Goal: Task Accomplishment & Management: Manage account settings

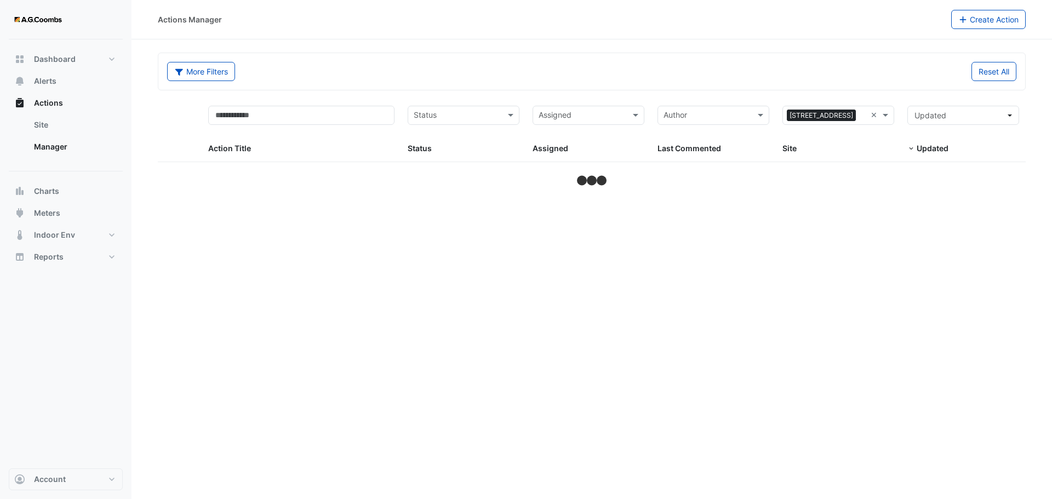
select select "***"
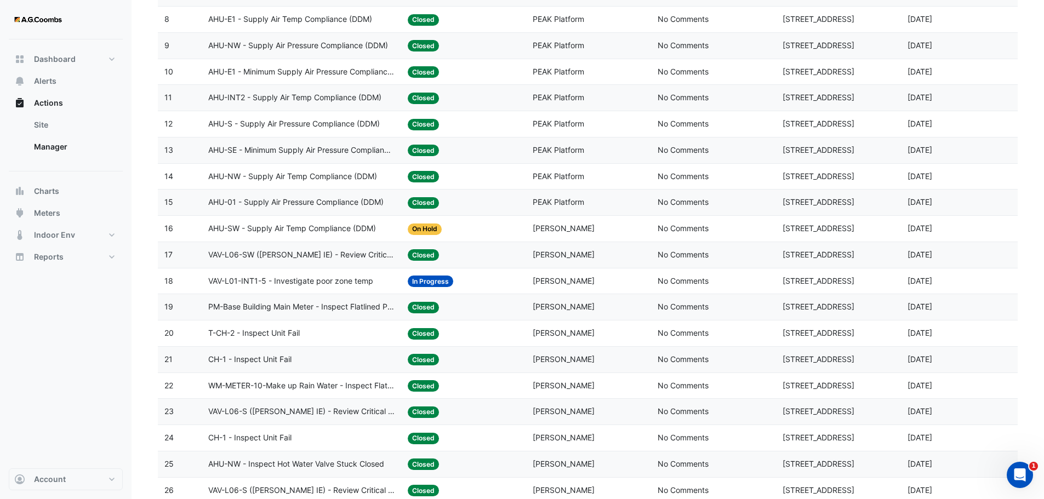
scroll to position [493, 0]
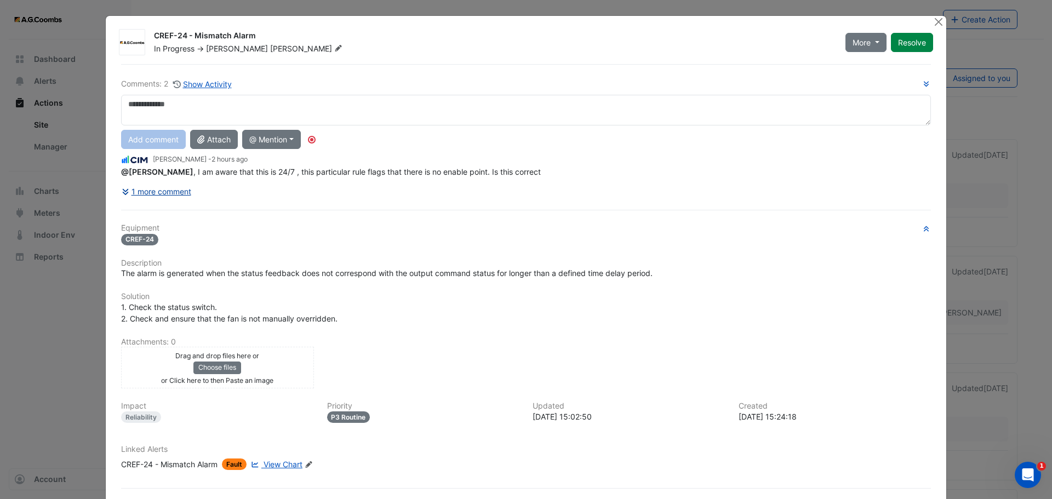
click at [183, 191] on button "1 more comment" at bounding box center [156, 191] width 71 height 19
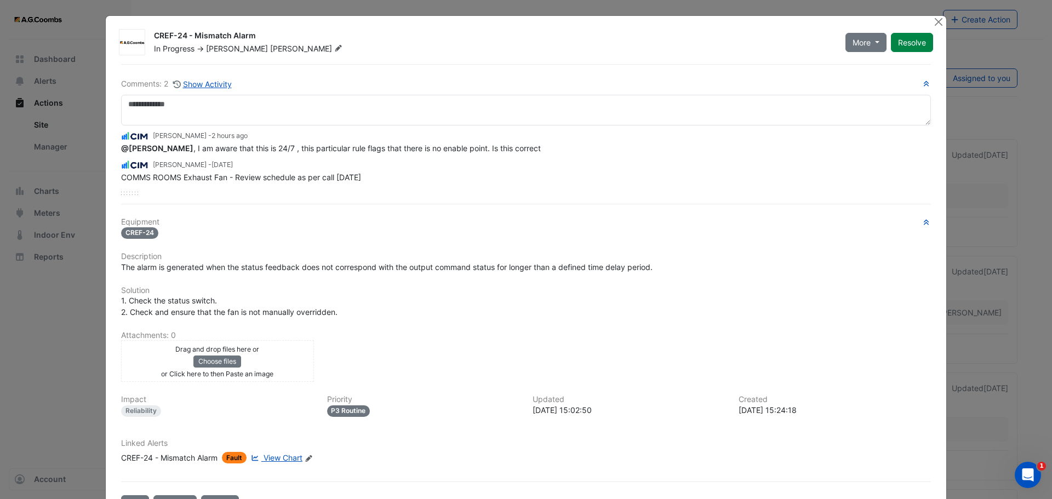
click at [283, 457] on span "View Chart" at bounding box center [283, 457] width 39 height 9
click at [268, 352] on div "Drag and drop files here or Choose files or Click here to then Paste an image" at bounding box center [217, 361] width 187 height 36
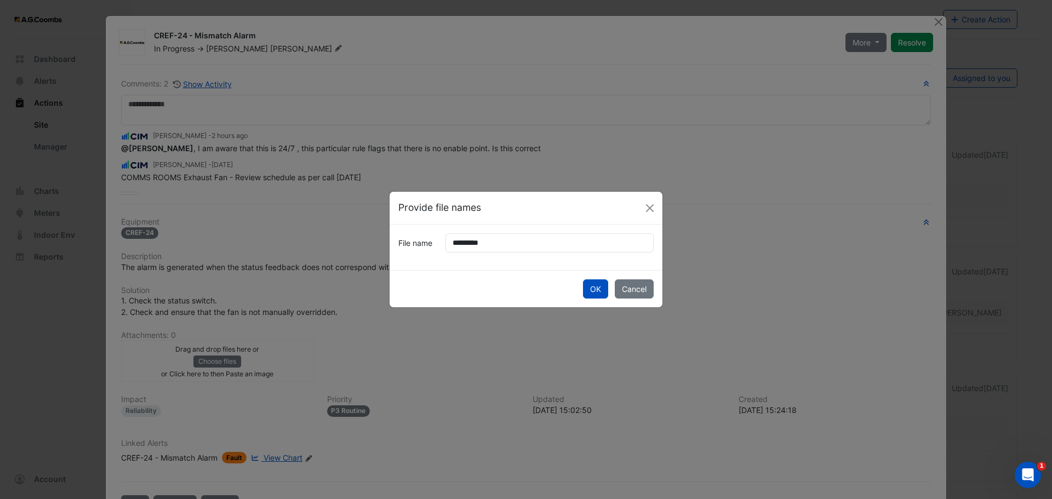
click at [615, 280] on button "Cancel" at bounding box center [634, 289] width 39 height 19
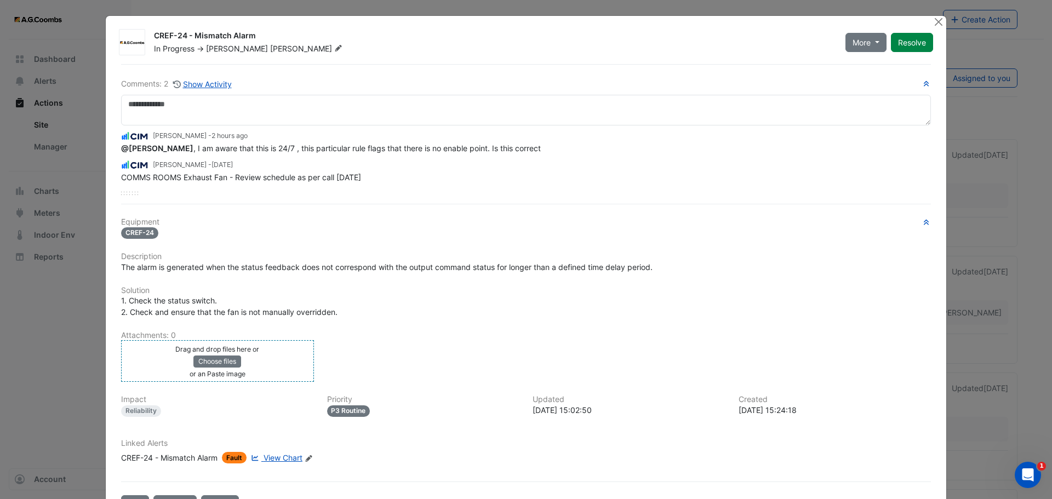
click at [264, 365] on div "Drag and drop files here or Choose files or an Paste image" at bounding box center [217, 361] width 187 height 36
click at [285, 356] on div "Drag and drop files here or Choose files or an Paste image" at bounding box center [217, 361] width 187 height 36
click at [274, 349] on div "Drag and drop files here or Choose files or an Paste image" at bounding box center [217, 361] width 187 height 36
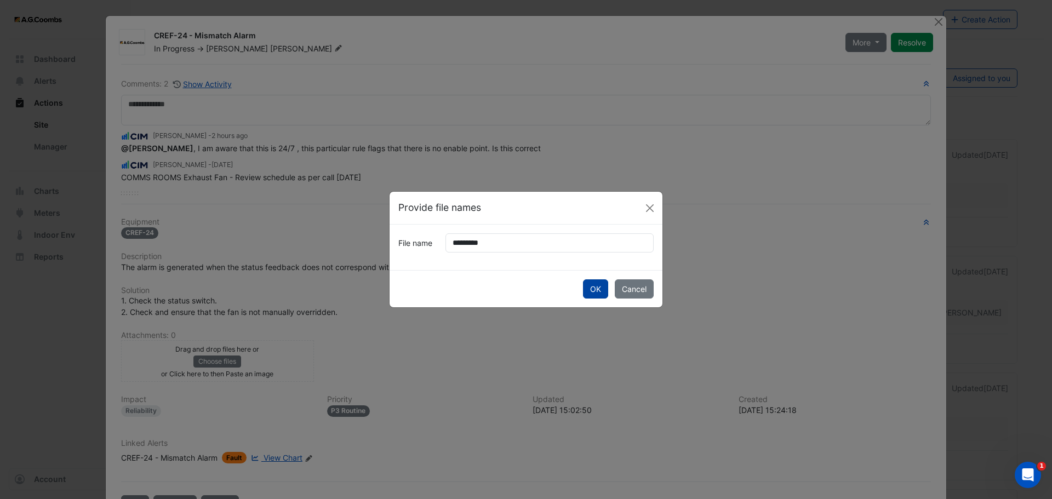
click at [591, 283] on button "OK" at bounding box center [595, 289] width 25 height 19
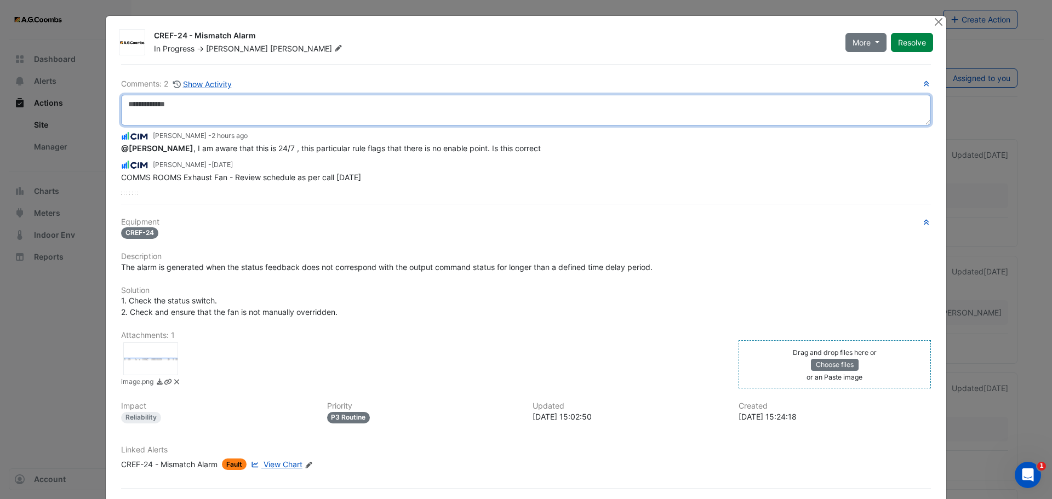
click at [181, 112] on textarea at bounding box center [526, 110] width 810 height 31
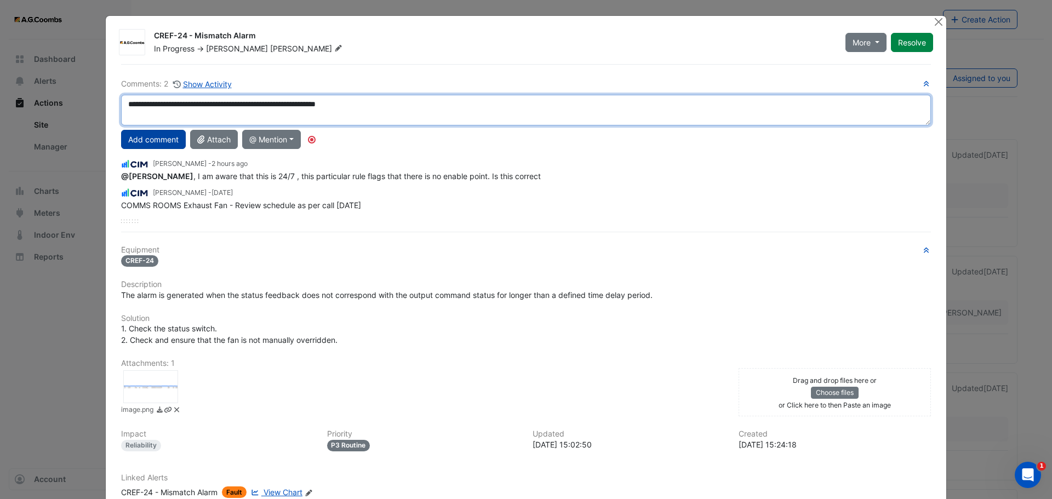
type textarea "**********"
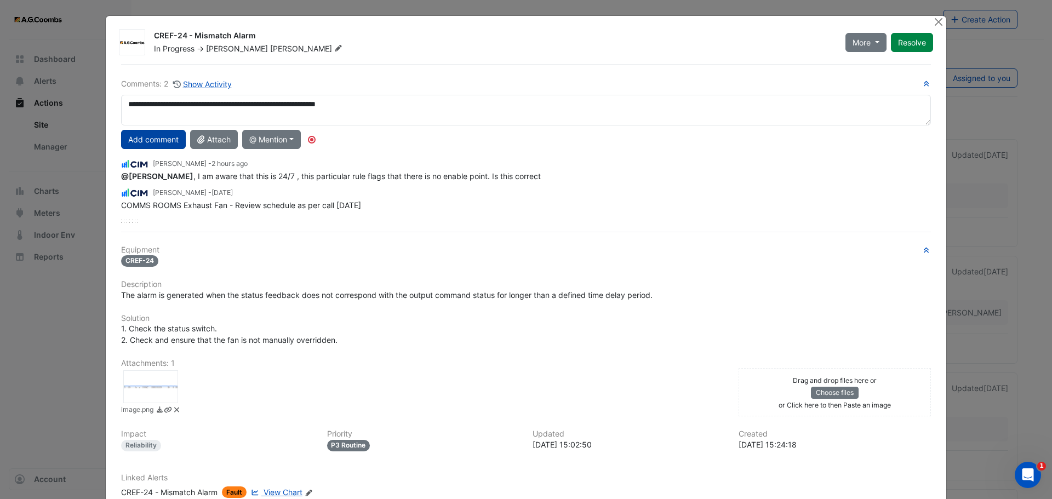
click at [173, 133] on button "Add comment" at bounding box center [153, 139] width 65 height 19
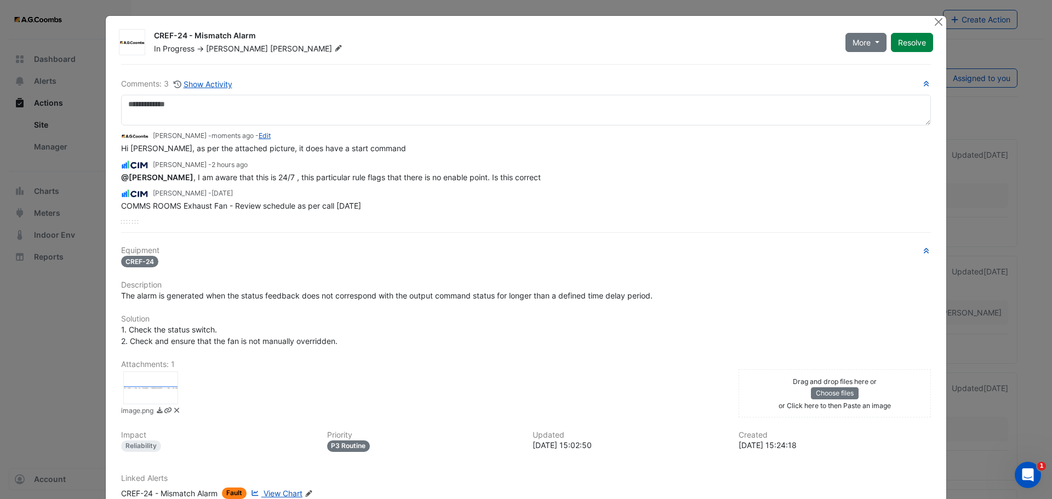
click at [225, 47] on span "Brendan" at bounding box center [237, 48] width 62 height 9
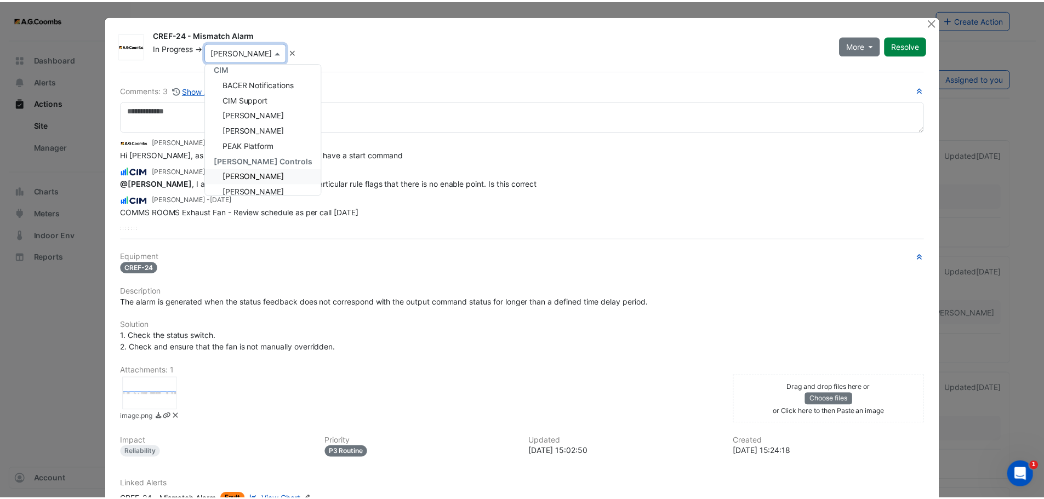
scroll to position [90, 0]
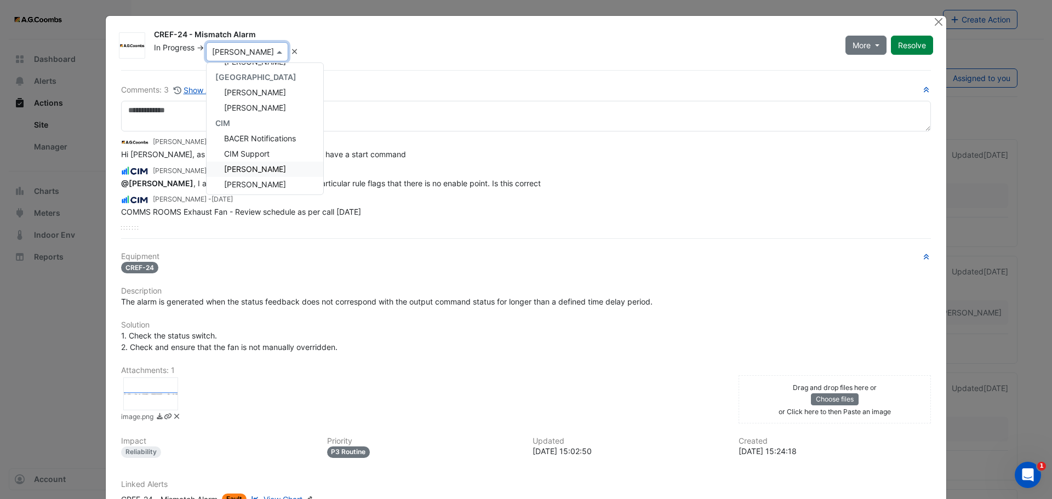
click at [255, 169] on span "Conor Deane" at bounding box center [255, 168] width 62 height 9
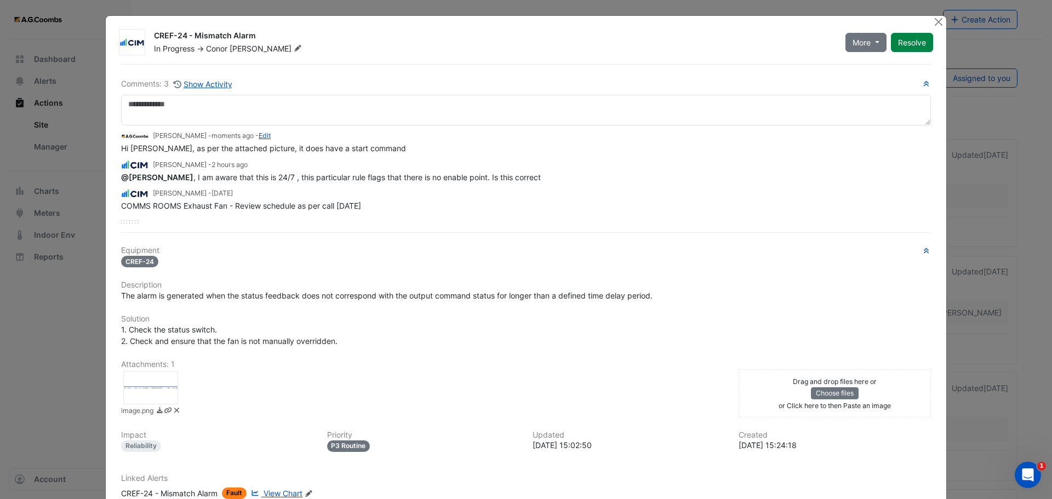
click at [616, 186] on div "Brendan Sadler - moments ago - Edit Hi Conor, as per the attached picture, it d…" at bounding box center [526, 169] width 810 height 86
click at [933, 20] on button "Close" at bounding box center [939, 22] width 12 height 12
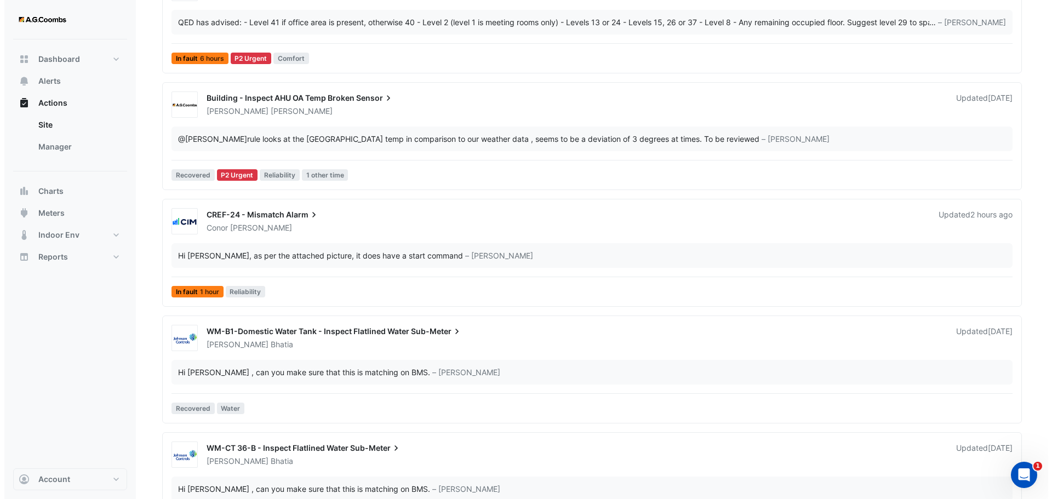
scroll to position [274, 0]
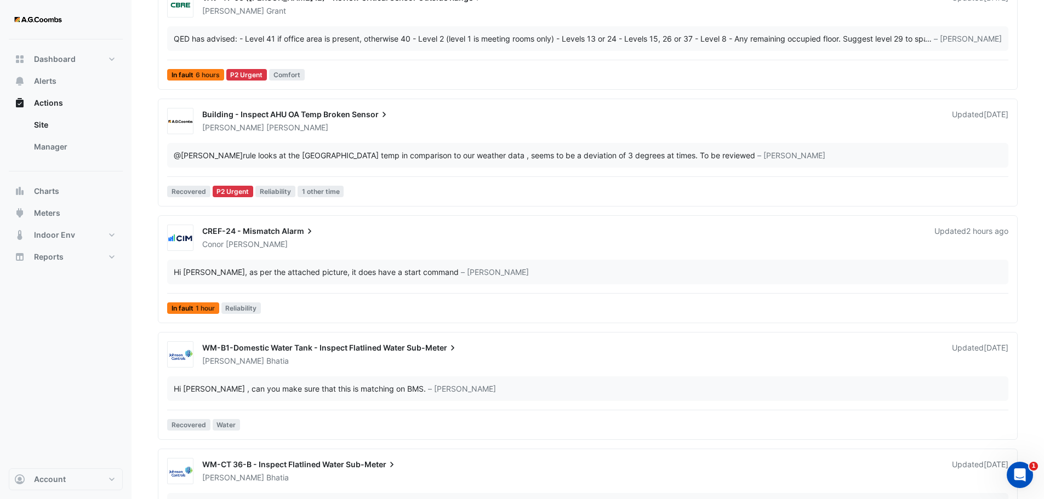
click at [368, 140] on div "Building - Inspect AHU OA Temp Broken Sensor Brendan Sadler Updated 2 months ag…" at bounding box center [588, 155] width 850 height 94
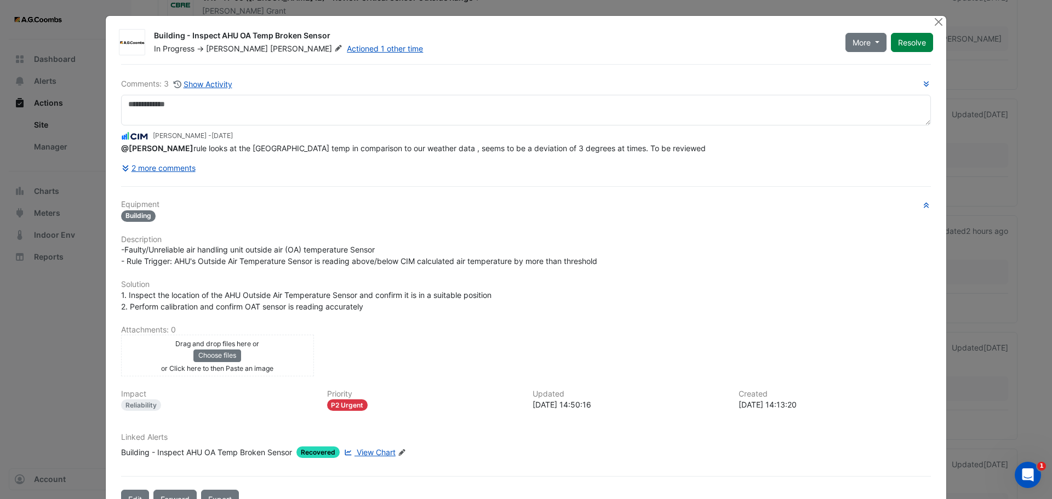
click at [372, 449] on span "View Chart" at bounding box center [376, 452] width 39 height 9
click at [469, 355] on div "Drag and drop files here or Choose files or Click here to then Paste an image u…" at bounding box center [526, 356] width 823 height 42
click at [146, 164] on button "2 more comments" at bounding box center [158, 167] width 75 height 19
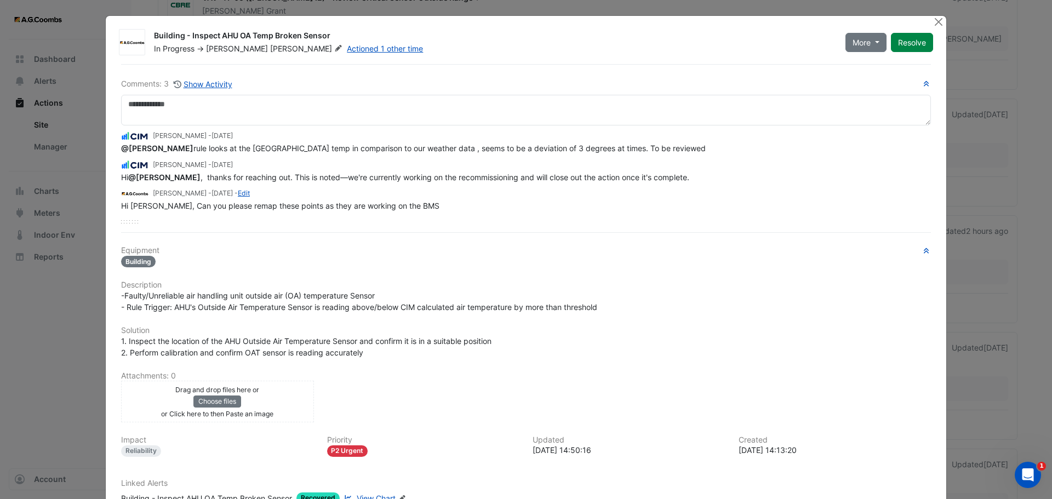
click at [291, 405] on div "Drag and drop files here or Choose files or Click here to then Paste an image" at bounding box center [217, 402] width 187 height 36
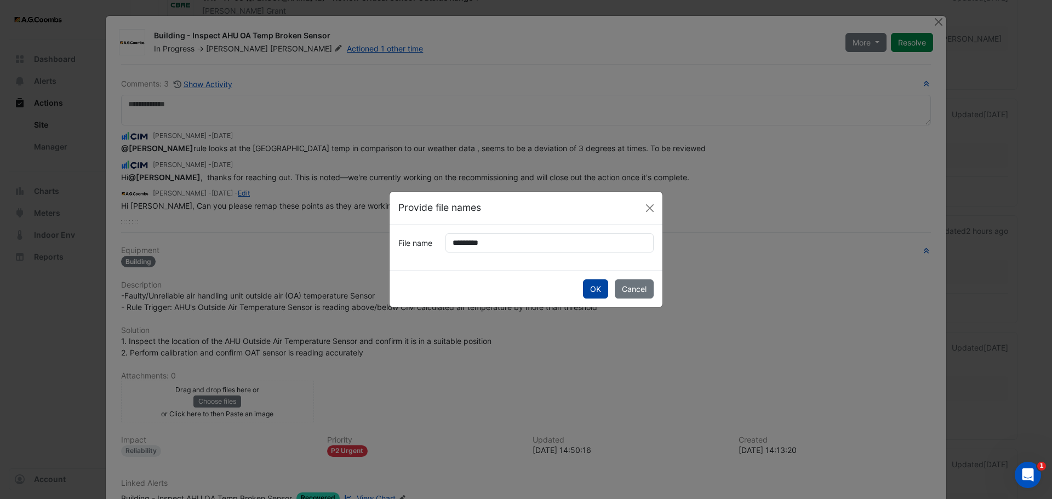
click at [593, 290] on button "OK" at bounding box center [595, 289] width 25 height 19
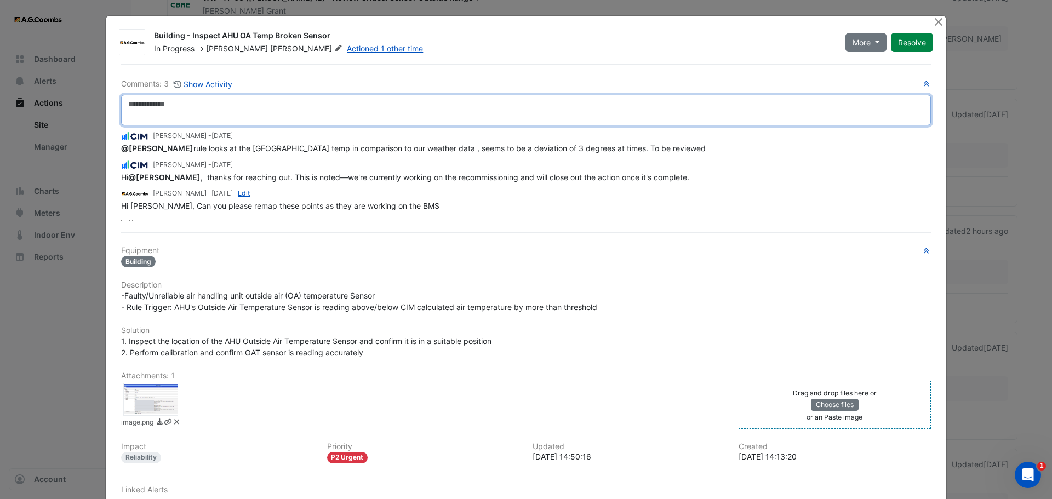
click at [212, 110] on textarea at bounding box center [526, 110] width 810 height 31
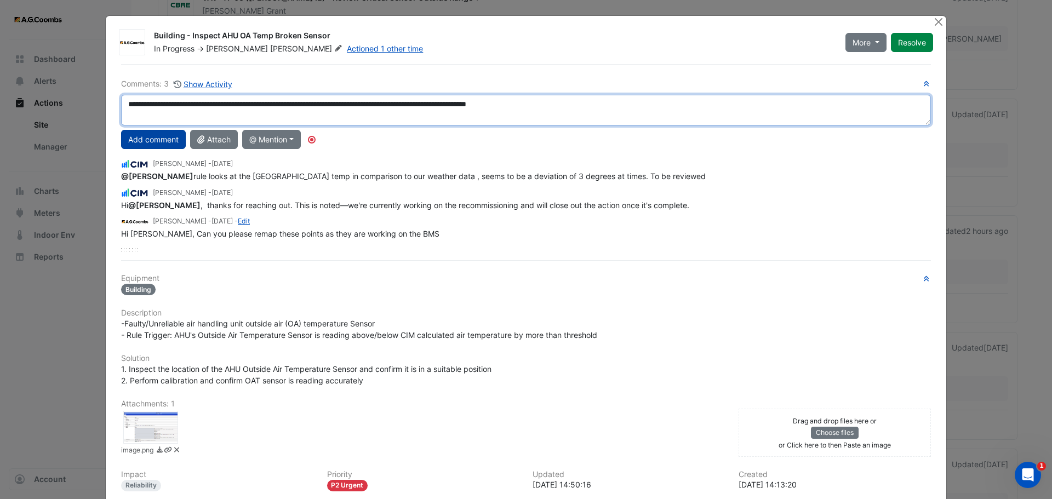
type textarea "**********"
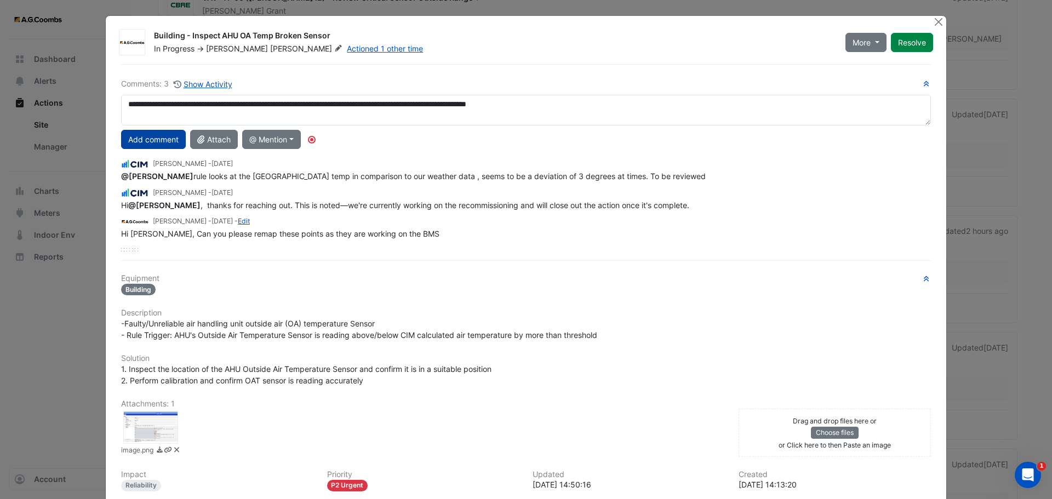
click at [139, 142] on button "Add comment" at bounding box center [153, 139] width 65 height 19
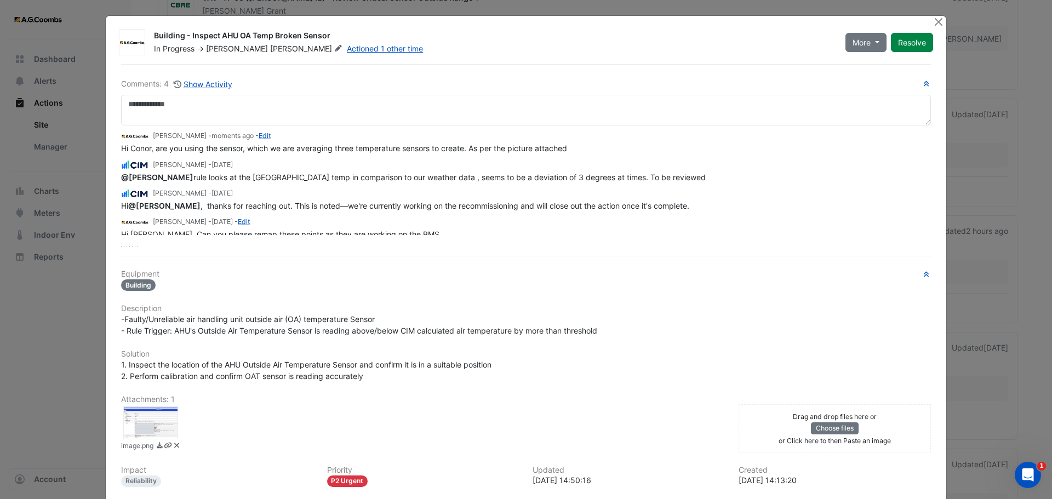
click at [227, 50] on span "Brendan" at bounding box center [237, 48] width 62 height 9
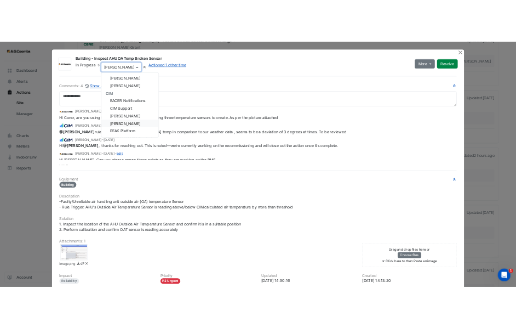
scroll to position [90, 0]
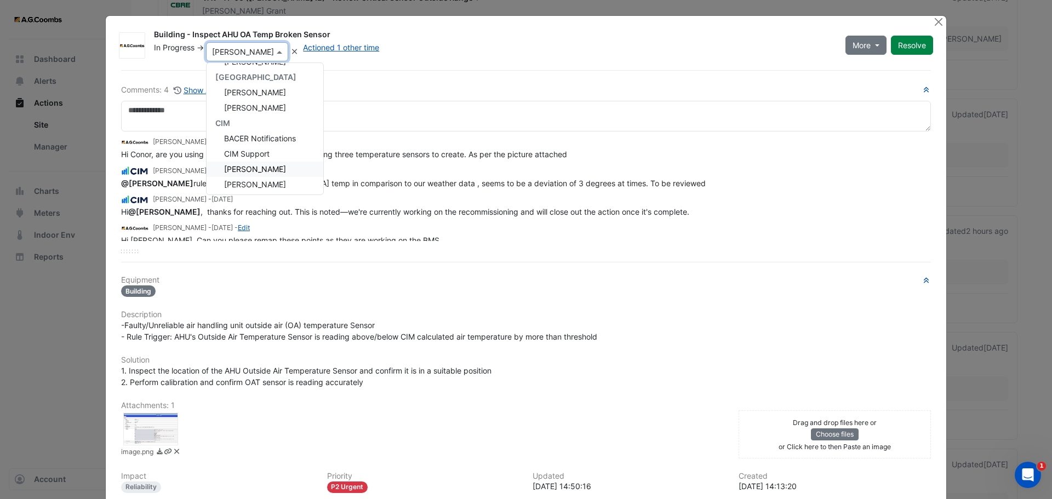
click at [257, 168] on span "Conor Deane" at bounding box center [255, 168] width 62 height 9
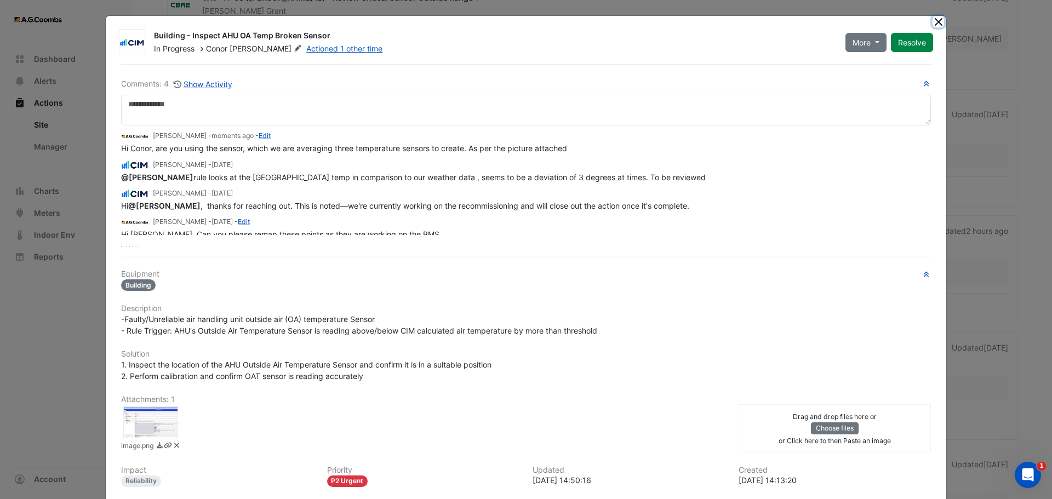
click at [935, 24] on button "Close" at bounding box center [939, 22] width 12 height 12
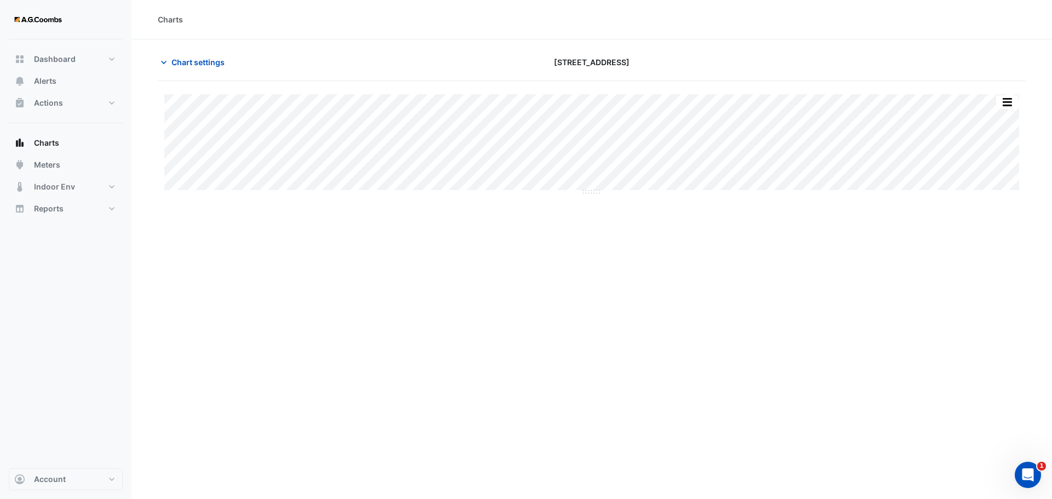
click at [523, 232] on div "Charts Chart settings [STREET_ADDRESS] Split by Equip Split All Split None Prin…" at bounding box center [592, 249] width 921 height 499
